Goal: Browse casually: Explore the website without a specific task or goal

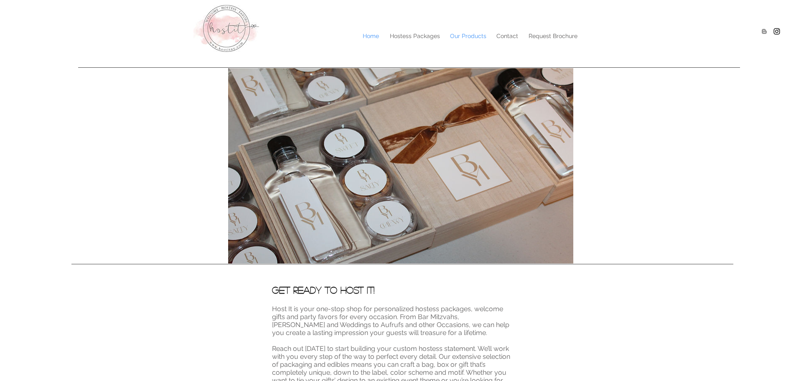
click at [476, 34] on p "Our Products" at bounding box center [468, 36] width 45 height 13
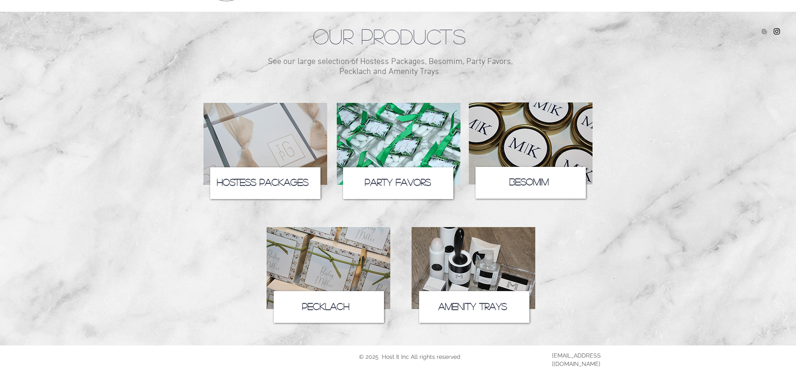
scroll to position [53, 0]
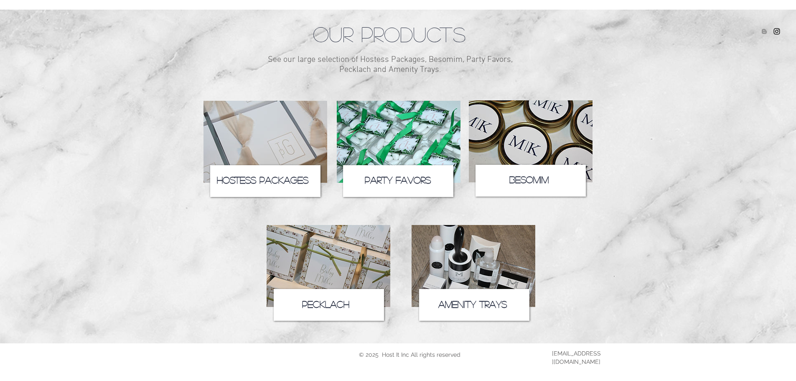
click at [258, 120] on img at bounding box center [266, 142] width 124 height 82
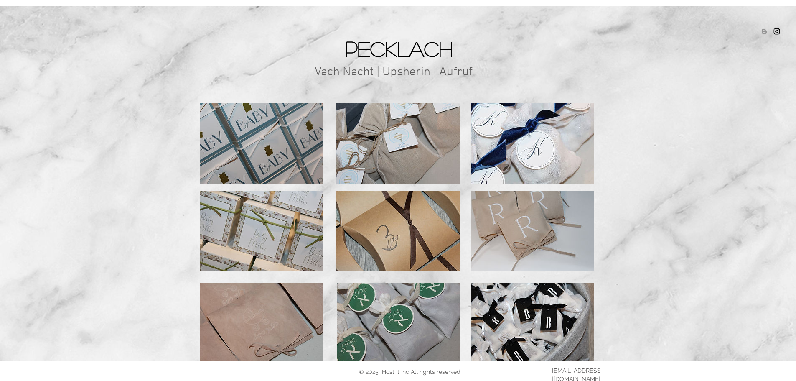
scroll to position [74, 0]
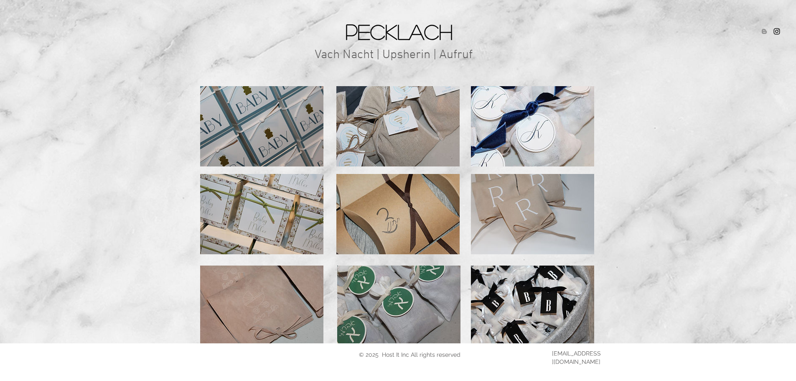
click at [536, 292] on img at bounding box center [532, 305] width 123 height 80
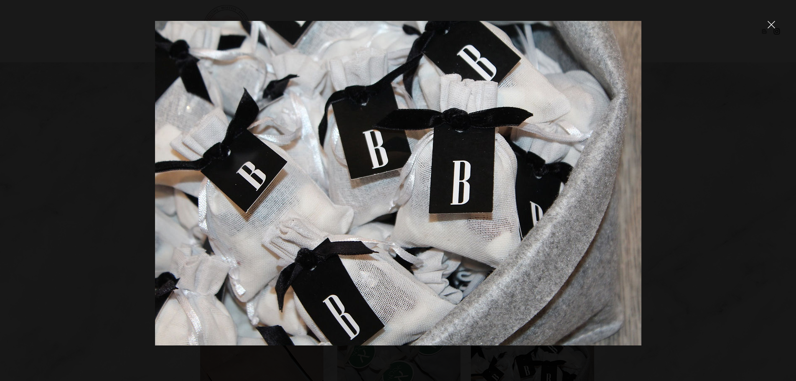
click at [768, 26] on icon "close" at bounding box center [772, 25] width 8 height 8
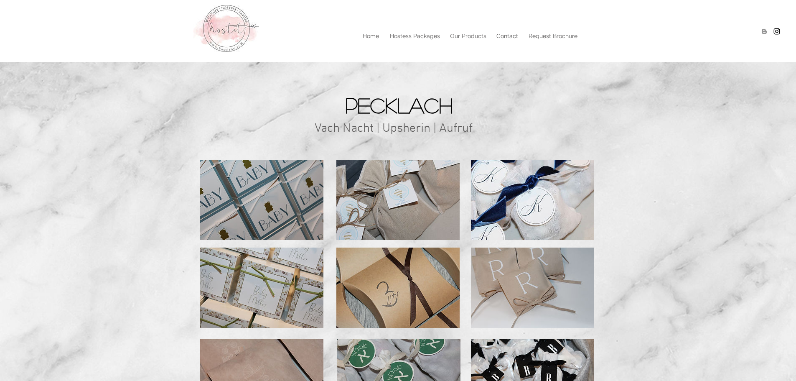
click at [449, 130] on span "Vach Nacht | Upsherin | Aufruf" at bounding box center [394, 128] width 158 height 15
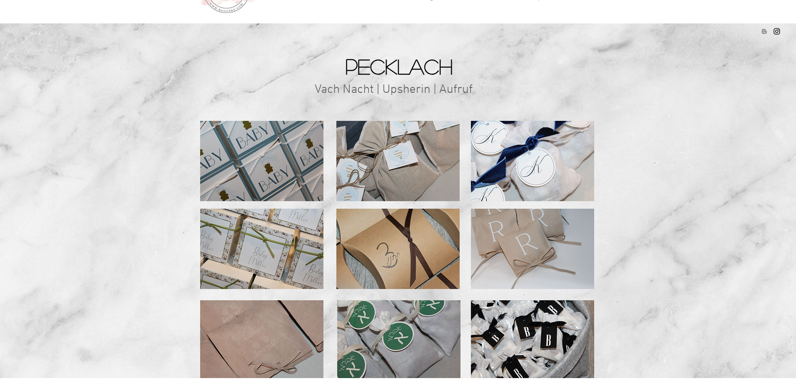
scroll to position [74, 0]
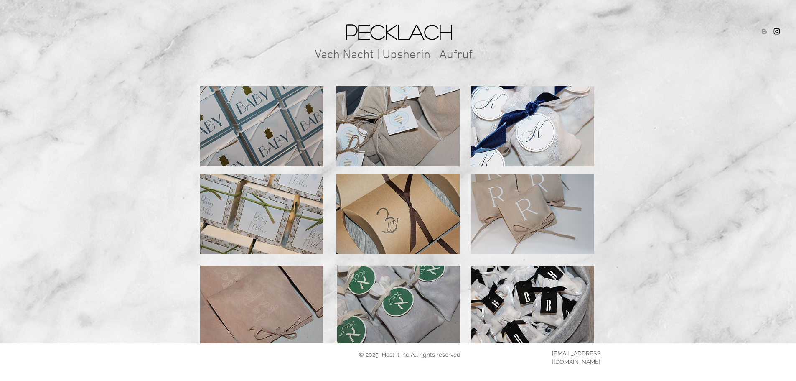
click at [416, 112] on img at bounding box center [397, 126] width 123 height 80
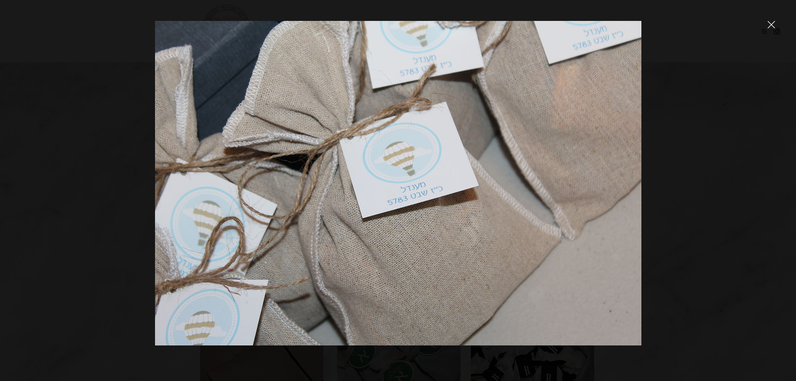
click at [773, 28] on div at bounding box center [772, 25] width 8 height 8
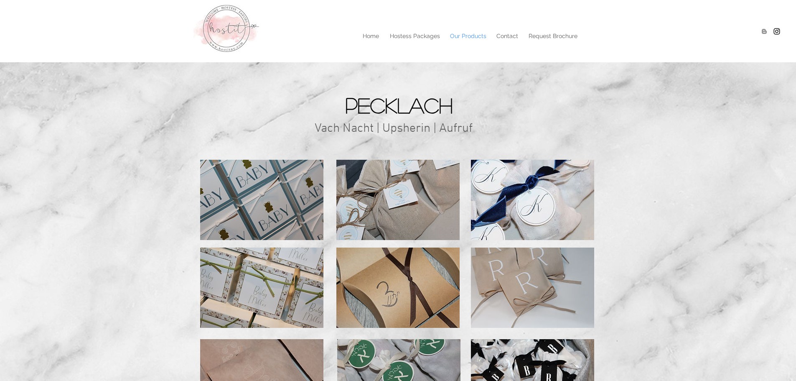
click at [460, 35] on p "Our Products" at bounding box center [468, 36] width 45 height 13
